Goal: Ask a question

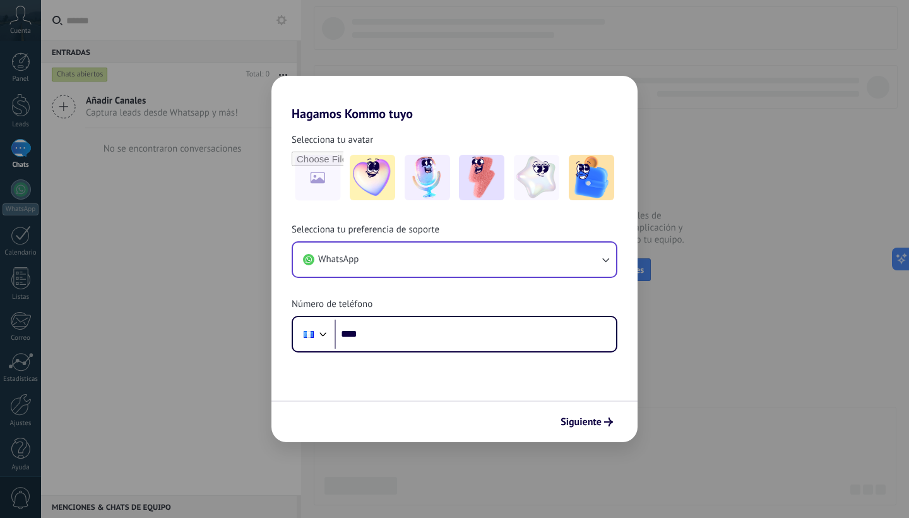
click at [524, 252] on button "WhatsApp" at bounding box center [454, 259] width 323 height 34
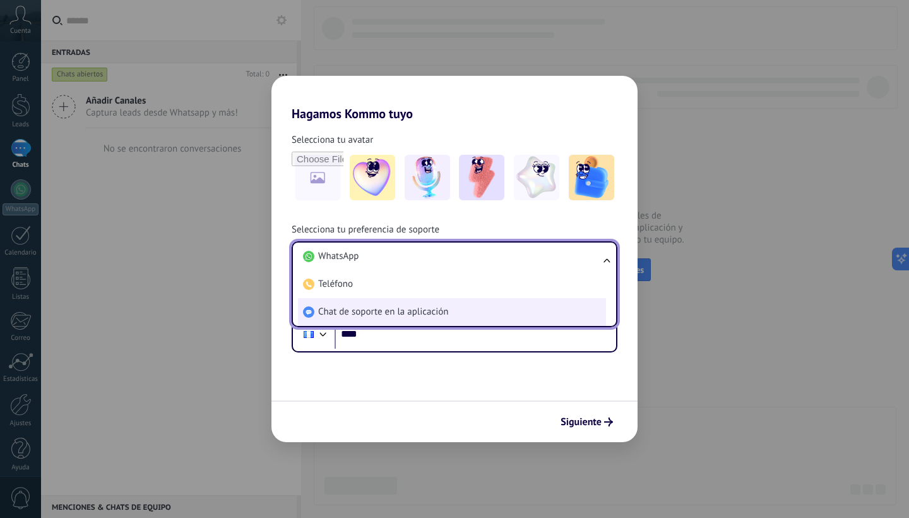
click at [467, 311] on li "Chat de soporte en la aplicación" at bounding box center [452, 312] width 308 height 28
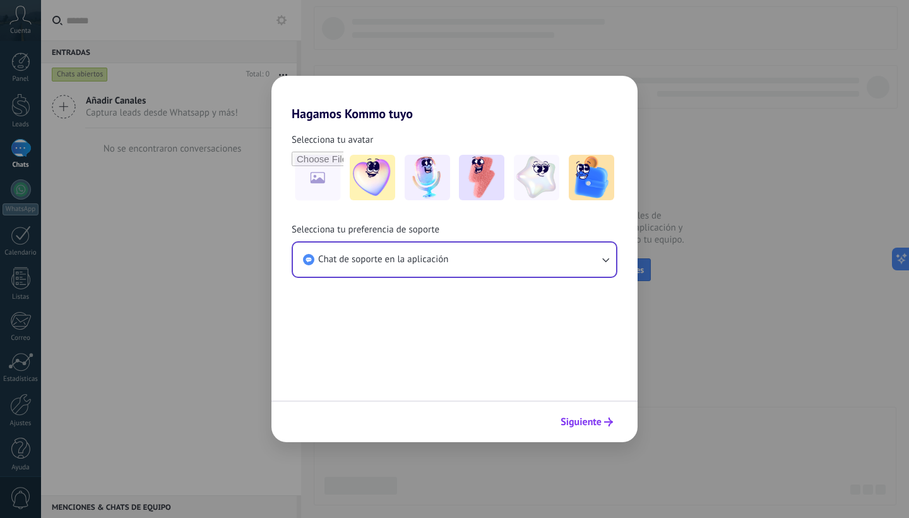
click at [608, 419] on icon "submit" at bounding box center [608, 421] width 9 height 9
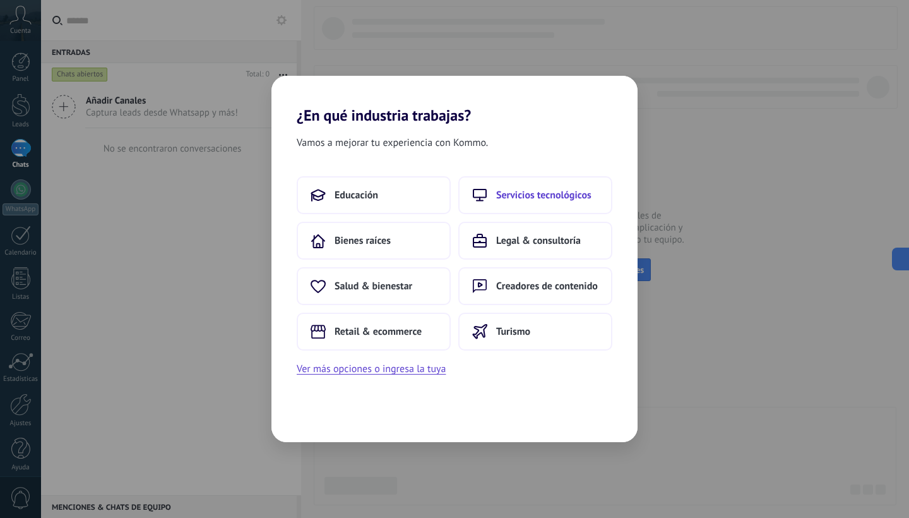
click at [557, 196] on span "Servicios tecnológicos" at bounding box center [543, 195] width 95 height 13
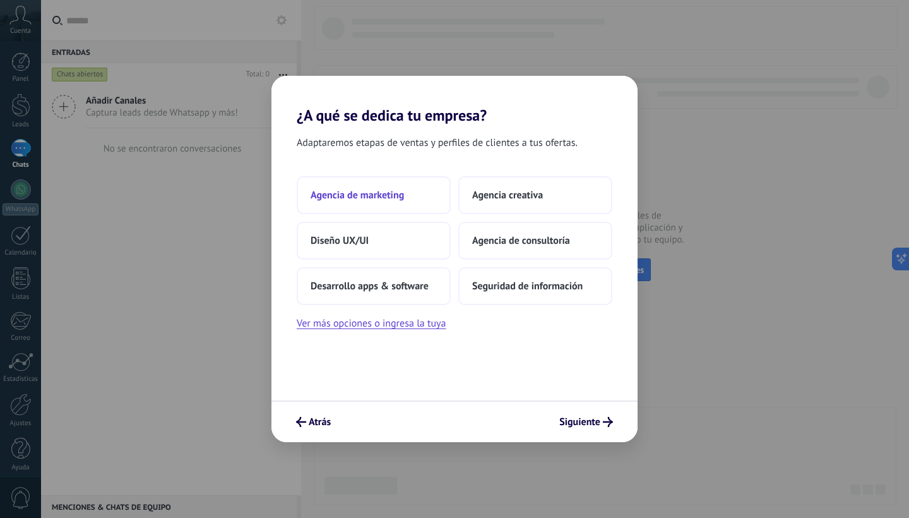
click at [420, 196] on button "Agencia de marketing" at bounding box center [374, 195] width 154 height 38
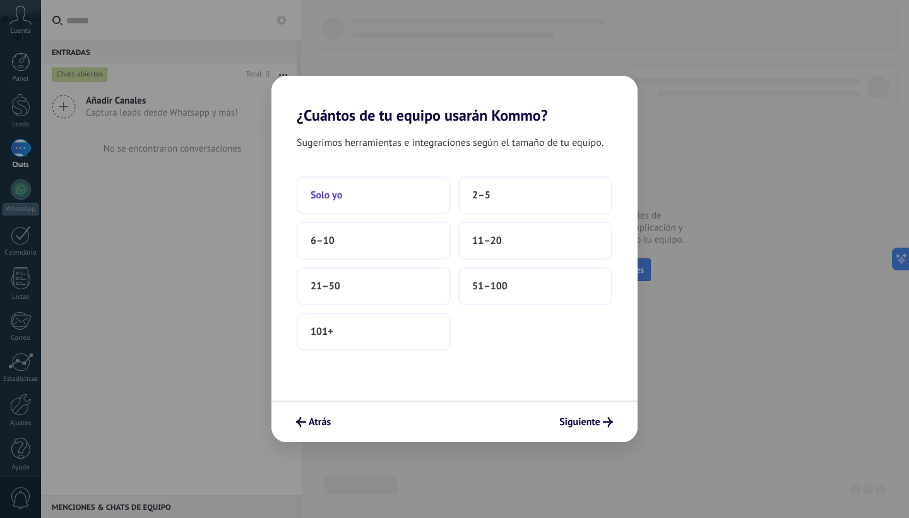
click at [398, 202] on button "Solo yo" at bounding box center [374, 195] width 154 height 38
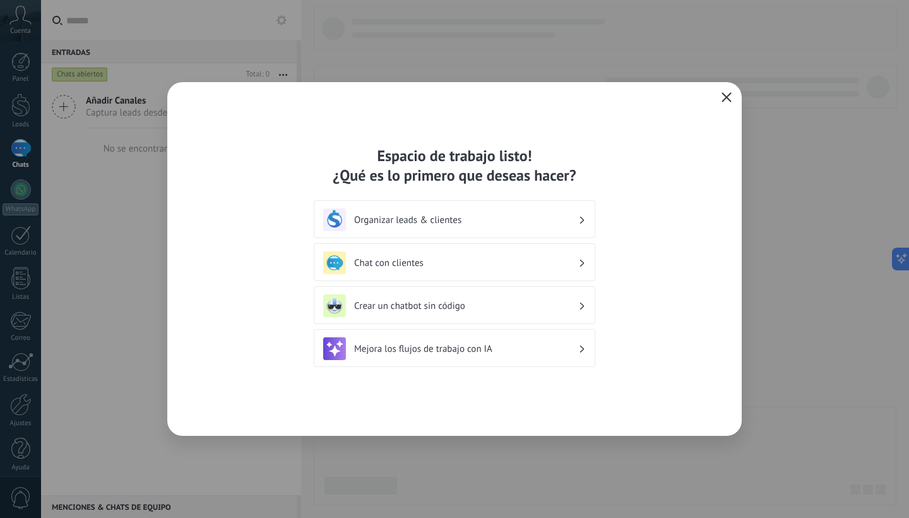
click at [523, 223] on h3 "Organizar leads & clientes" at bounding box center [466, 220] width 224 height 12
